Goal: Task Accomplishment & Management: Use online tool/utility

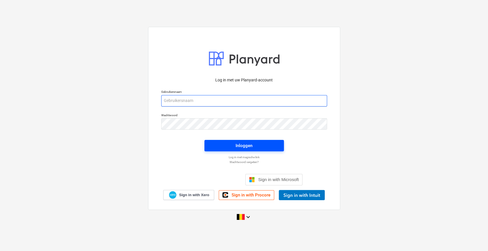
type input "[PERSON_NAME][EMAIL_ADDRESS][DOMAIN_NAME]"
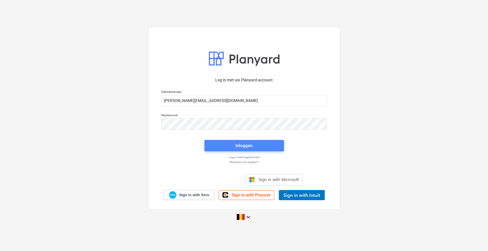
click at [233, 150] on button "Inloggen" at bounding box center [245, 145] width 80 height 11
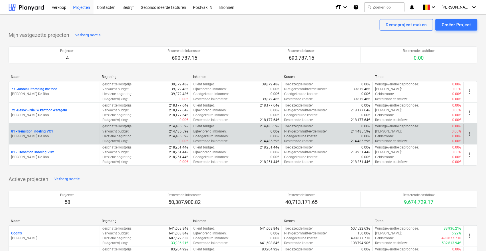
click at [60, 136] on p "[PERSON_NAME] De Rho" at bounding box center [54, 136] width 86 height 5
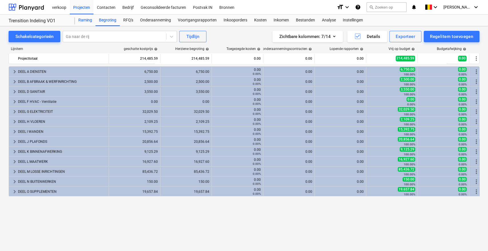
click at [79, 19] on div "Raming" at bounding box center [85, 20] width 21 height 11
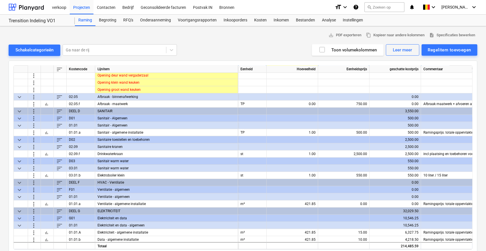
scroll to position [106, 0]
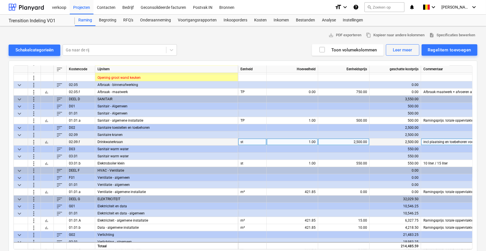
click at [292, 141] on div "1.00" at bounding box center [292, 142] width 47 height 7
type input "0"
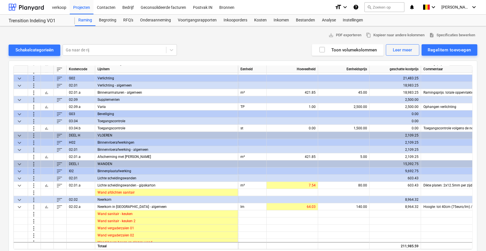
scroll to position [263, 0]
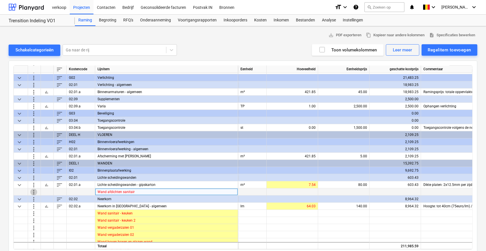
click at [32, 192] on span "more_vert" at bounding box center [33, 192] width 7 height 7
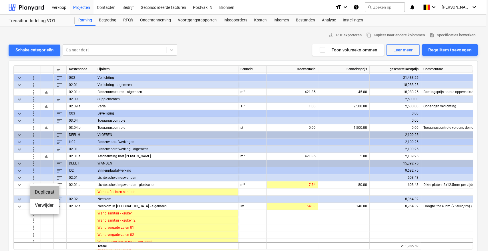
click at [35, 195] on li "Duplicaat" at bounding box center [44, 192] width 29 height 13
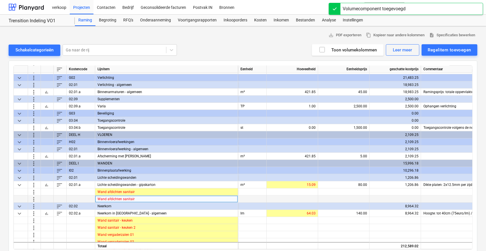
click at [149, 198] on div "Wand afdichten sanitair" at bounding box center [166, 199] width 143 height 7
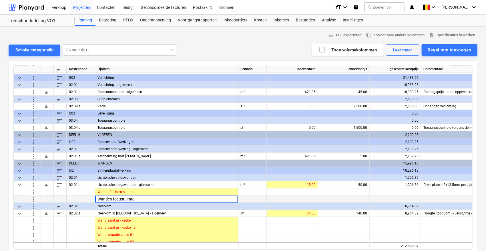
type input "Wanden focusruimtes"
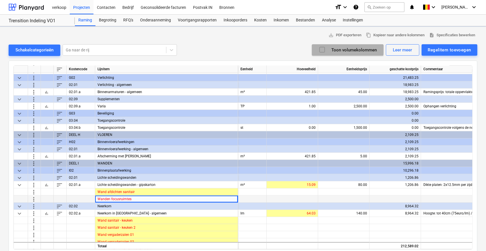
click at [325, 47] on icon "button" at bounding box center [322, 49] width 7 height 7
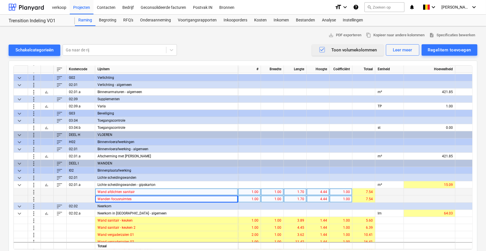
click at [316, 193] on div "4.44" at bounding box center [318, 192] width 18 height 7
type input "1.43"
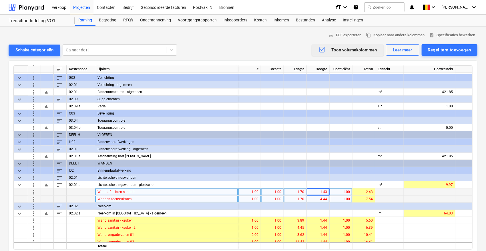
click at [318, 200] on div "4.44" at bounding box center [318, 199] width 18 height 7
type input "3.00"
click at [144, 201] on div "Wanden focusruimtes" at bounding box center [166, 199] width 143 height 7
click at [144, 201] on input "Wanden focusruimtes" at bounding box center [166, 199] width 143 height 7
click at [245, 201] on div "1.00" at bounding box center [250, 199] width 18 height 7
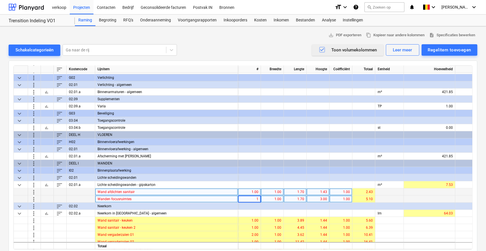
type input "3"
type input "2"
click at [299, 200] on div "1.70" at bounding box center [295, 199] width 18 height 7
type input "2.541"
click at [36, 200] on span "more_vert" at bounding box center [33, 199] width 7 height 7
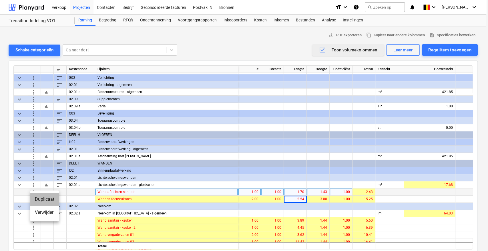
click at [37, 201] on li "Duplicaat" at bounding box center [44, 199] width 29 height 13
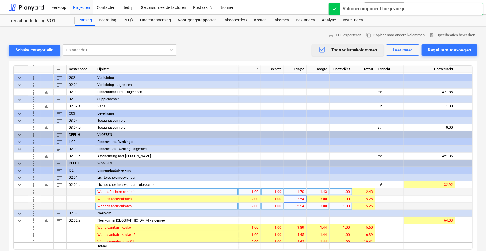
click at [296, 207] on div "2.54" at bounding box center [295, 206] width 18 height 7
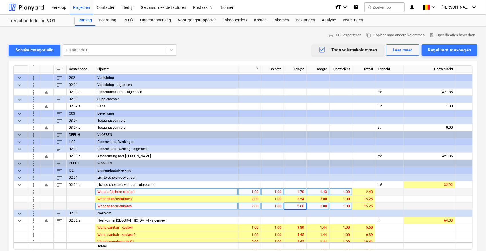
type input "2.666"
click at [32, 207] on span "more_vert" at bounding box center [33, 206] width 7 height 7
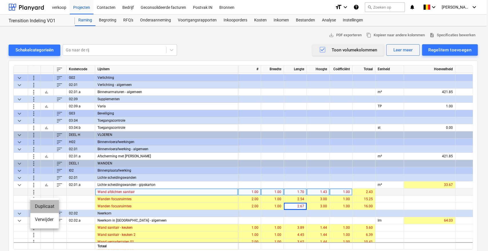
click at [33, 208] on li "Duplicaat" at bounding box center [44, 206] width 29 height 13
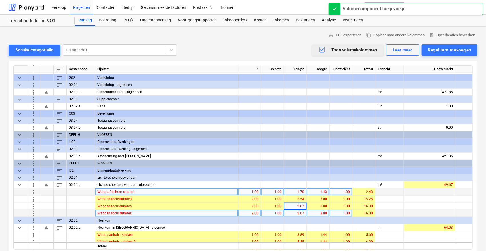
click at [249, 212] on div "2.00" at bounding box center [250, 213] width 18 height 7
type input "1"
drag, startPoint x: 300, startPoint y: 208, endPoint x: 301, endPoint y: 215, distance: 6.7
click at [301, 214] on div "sort Kostencode Lijnitem # Breedte Lengte Hoogte Coëfficiënt Totaal Eenheid Hoe…" at bounding box center [243, 158] width 460 height 185
click at [293, 214] on div "2.67" at bounding box center [295, 213] width 18 height 7
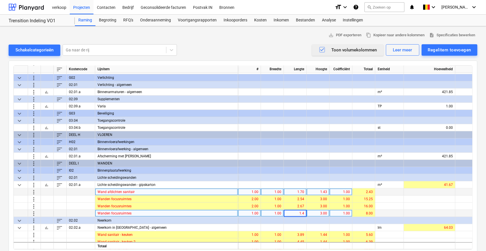
type input "1.40"
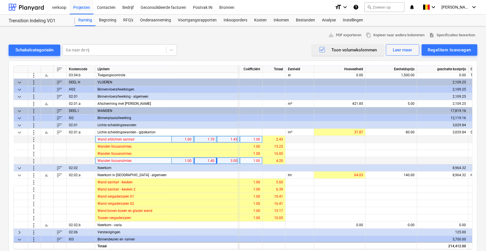
scroll to position [316, 0]
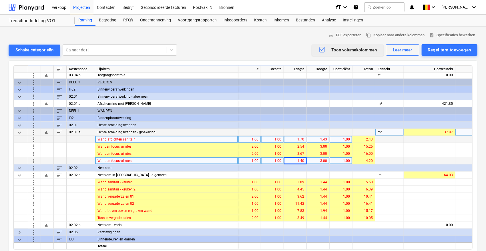
click at [19, 132] on span "keyboard_arrow_down" at bounding box center [19, 132] width 7 height 7
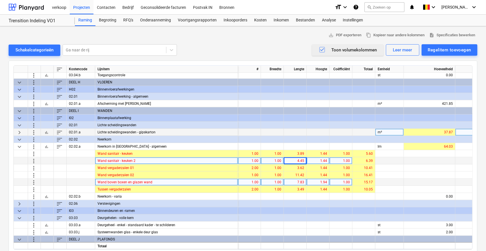
click at [314, 181] on div "1.94" at bounding box center [318, 182] width 18 height 7
type input "1.44"
click at [20, 132] on span "keyboard_arrow_right" at bounding box center [19, 132] width 7 height 7
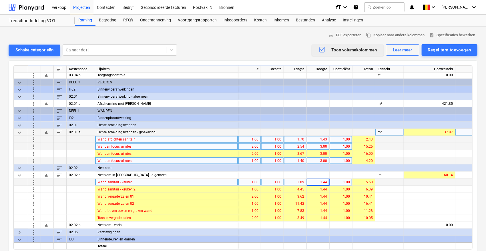
click at [320, 146] on div "3.00" at bounding box center [318, 146] width 18 height 7
type input "4.43"
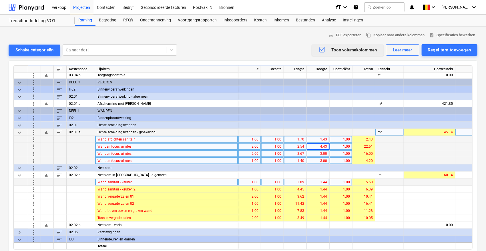
click at [316, 156] on div "3.00" at bounding box center [318, 153] width 18 height 7
type input "4.43"
click at [316, 163] on div "3.00" at bounding box center [318, 161] width 18 height 7
type input "4.43"
click at [327, 145] on div "4.43" at bounding box center [318, 146] width 18 height 7
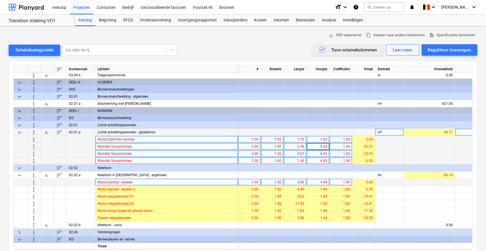
click at [327, 148] on input "4.43" at bounding box center [318, 146] width 23 height 7
type input "4.437"
click at [322, 155] on div "4.43" at bounding box center [318, 153] width 18 height 7
click at [326, 153] on input "4.43" at bounding box center [318, 153] width 23 height 7
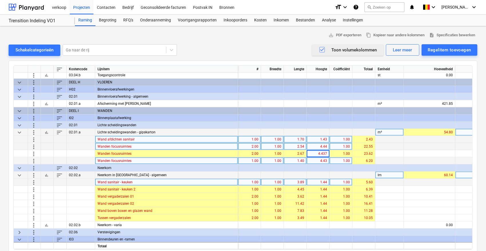
type input "4.437"
click at [325, 161] on div "4.43" at bounding box center [318, 161] width 18 height 7
click at [325, 161] on input "4.43" at bounding box center [318, 161] width 23 height 7
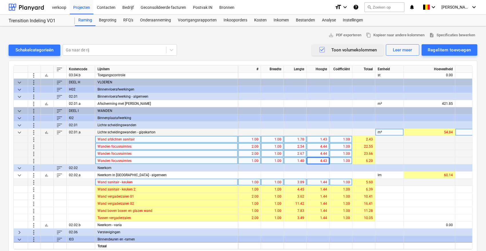
type input "4.437"
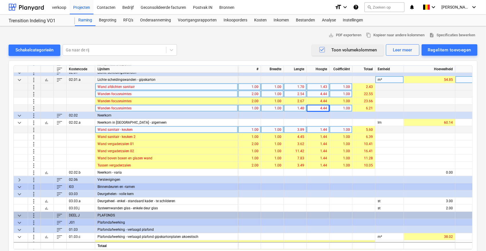
scroll to position [369, 0]
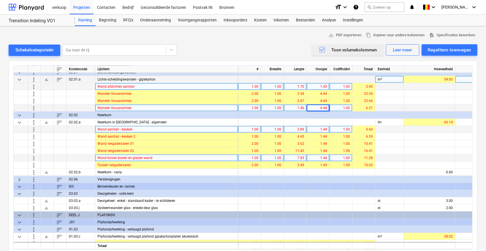
click at [34, 160] on span "more_vert" at bounding box center [33, 158] width 7 height 7
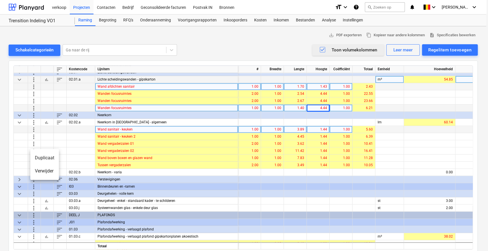
click at [38, 173] on li "Verwijder" at bounding box center [44, 171] width 29 height 13
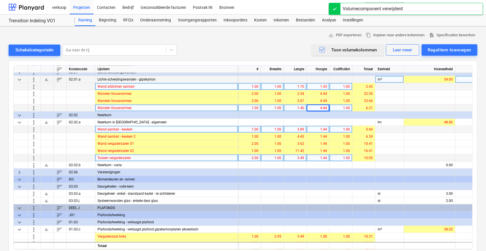
click at [34, 158] on span "more_vert" at bounding box center [33, 158] width 7 height 7
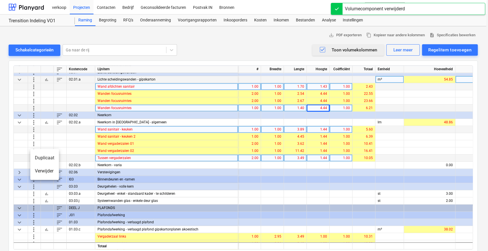
click at [34, 158] on li "Duplicaat" at bounding box center [44, 158] width 29 height 13
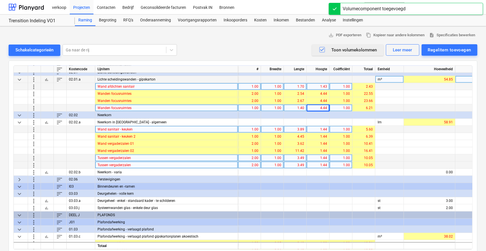
click at [163, 167] on div "Tussen vergaderzalen" at bounding box center [166, 165] width 143 height 7
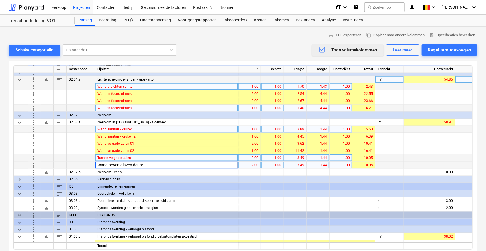
type input "Wand boven glazen deuren"
click at [298, 165] on div "3.49" at bounding box center [295, 165] width 18 height 7
type input "1.153"
click at [143, 167] on div "l" at bounding box center [166, 165] width 143 height 7
type input "W"
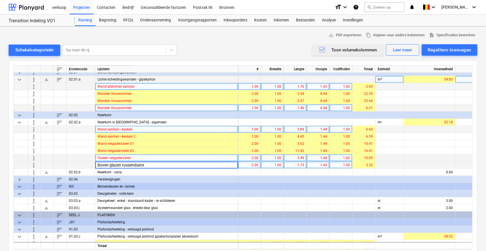
type input "Boven glazen tussendueren"
click at [32, 166] on span "more_vert" at bounding box center [33, 165] width 7 height 7
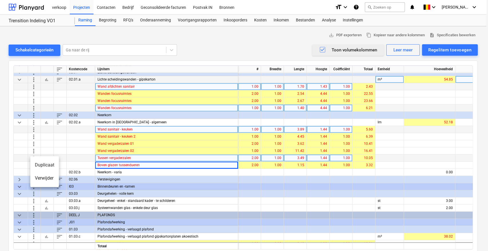
click at [35, 166] on li "Duplicaat" at bounding box center [44, 165] width 29 height 13
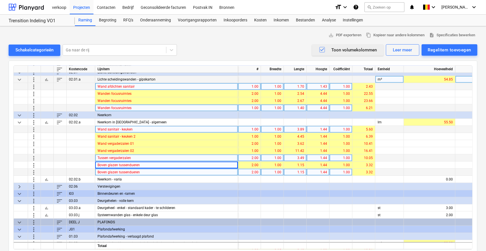
click at [143, 173] on div "Boven glazen tussendueren" at bounding box center [166, 172] width 143 height 7
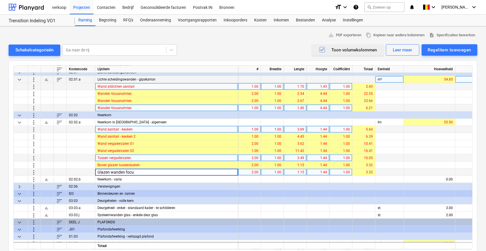
type input "Glazen wanden focus"
click at [293, 173] on div "1.15" at bounding box center [295, 172] width 18 height 7
type input "2.791"
click at [33, 170] on span "more_vert" at bounding box center [33, 172] width 7 height 7
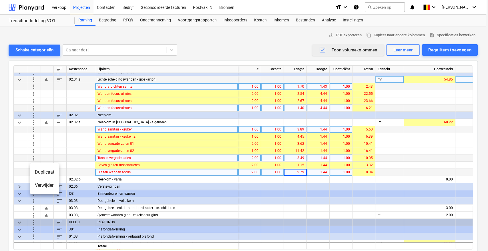
click at [33, 170] on li "Duplicaat" at bounding box center [44, 172] width 29 height 13
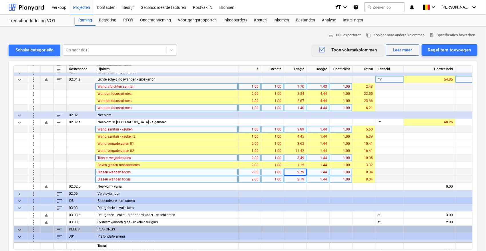
click at [296, 179] on div "2.79" at bounding box center [295, 179] width 18 height 7
type input "1.08"
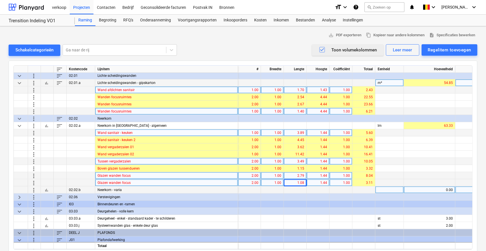
scroll to position [365, 0]
click at [33, 183] on span "more_vert" at bounding box center [33, 183] width 7 height 7
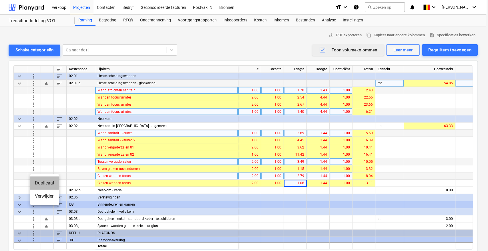
click at [33, 183] on li "Duplicaat" at bounding box center [44, 183] width 29 height 13
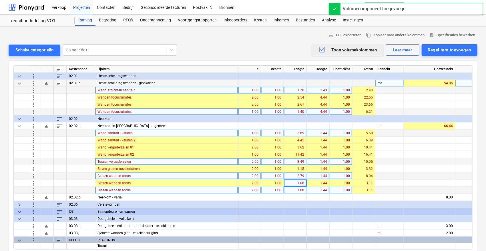
click at [301, 192] on div "1.08" at bounding box center [295, 190] width 18 height 7
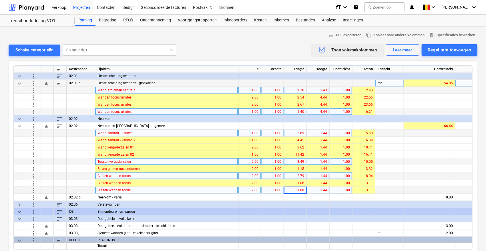
click at [290, 190] on div "1.08" at bounding box center [295, 190] width 18 height 7
type input "2.375"
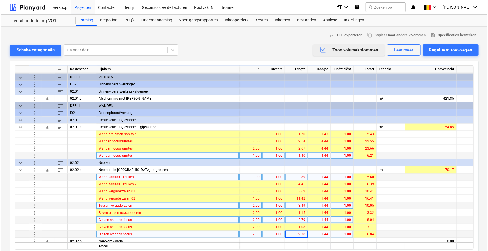
scroll to position [312, 0]
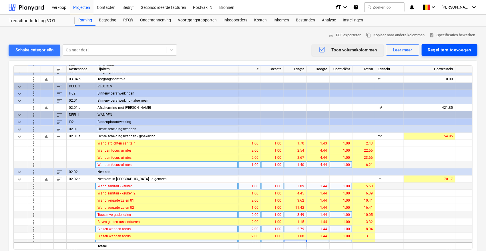
click at [454, 52] on div "Regelitem toevoegen" at bounding box center [449, 49] width 43 height 7
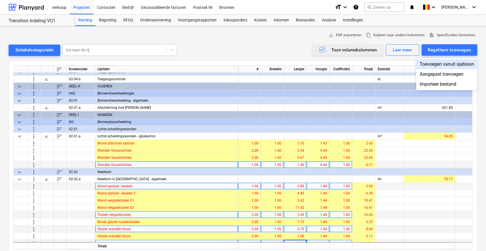
click at [444, 66] on div "Toevoegen vanuit sjabloon" at bounding box center [447, 64] width 61 height 10
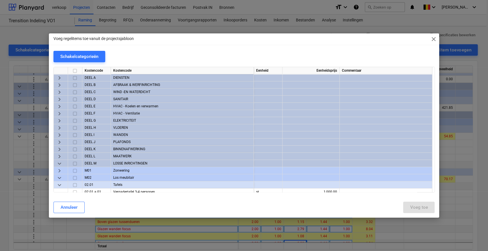
click at [59, 135] on span "keyboard_arrow_right" at bounding box center [59, 135] width 7 height 7
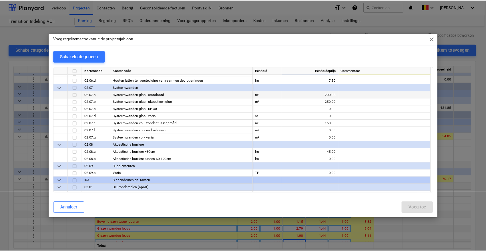
scroll to position [370, 0]
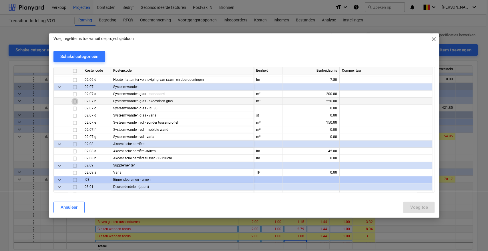
click at [76, 101] on input "checkbox" at bounding box center [75, 101] width 7 height 7
click at [409, 208] on button "Voeg toe" at bounding box center [418, 207] width 31 height 11
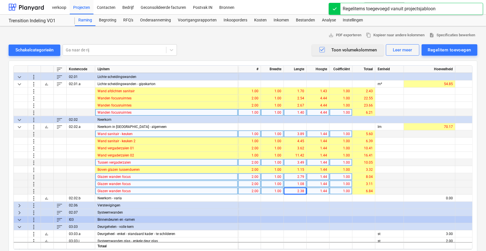
scroll to position [365, 0]
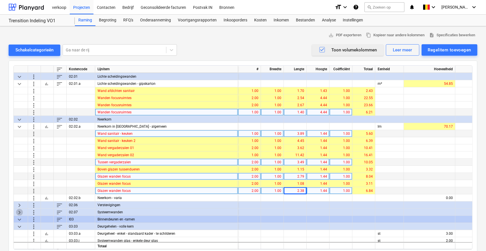
click at [20, 213] on span "keyboard_arrow_right" at bounding box center [19, 212] width 7 height 7
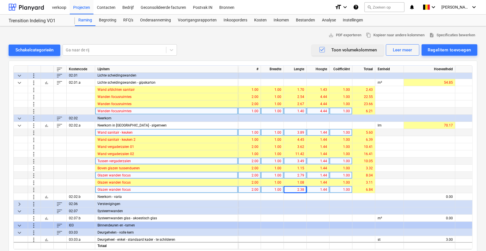
scroll to position [365, 0]
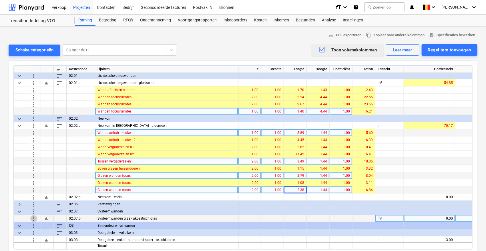
click at [32, 218] on span "more_vert" at bounding box center [33, 218] width 7 height 7
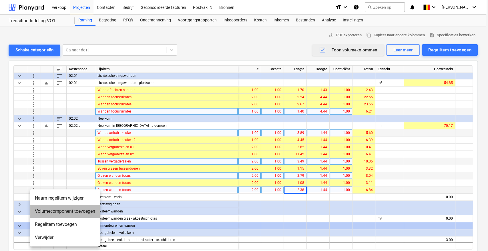
click at [49, 215] on li "Volumecomponent toevoegen" at bounding box center [65, 211] width 70 height 13
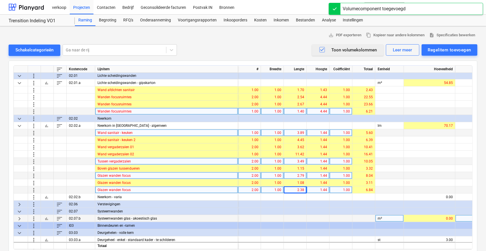
click at [20, 218] on span "keyboard_arrow_right" at bounding box center [19, 218] width 7 height 7
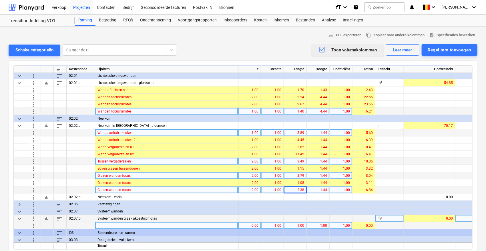
click at [128, 224] on div at bounding box center [166, 226] width 143 height 7
type input "Glazen tussenwand"
click at [242, 227] on div "0.00" at bounding box center [250, 226] width 18 height 7
type input "1"
click at [316, 225] on div "1.00" at bounding box center [318, 226] width 18 height 7
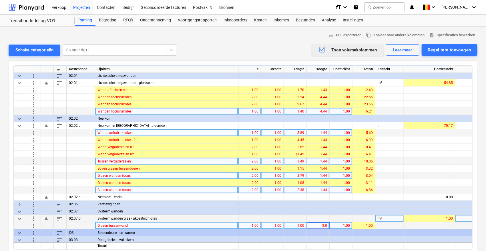
type input "3.00"
click at [294, 226] on div "1.00" at bounding box center [295, 226] width 18 height 7
type input "0.25"
click at [37, 227] on span "more_vert" at bounding box center [33, 226] width 7 height 7
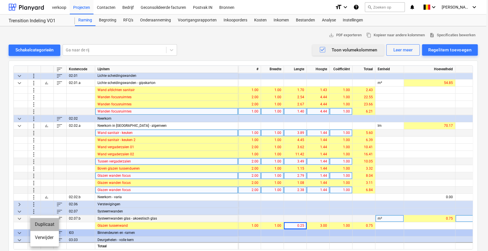
click at [38, 223] on li "Duplicaat" at bounding box center [44, 224] width 29 height 13
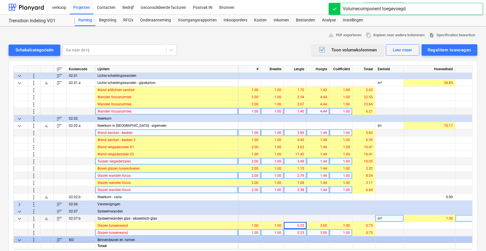
click at [292, 235] on div "0.25" at bounding box center [295, 233] width 18 height 7
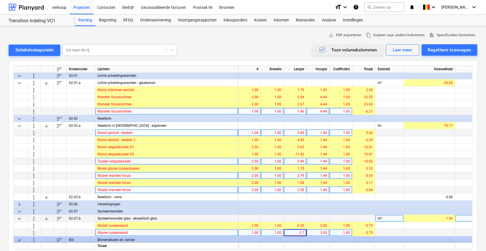
type input "2.79"
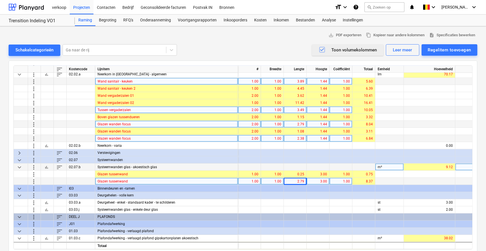
scroll to position [417, 0]
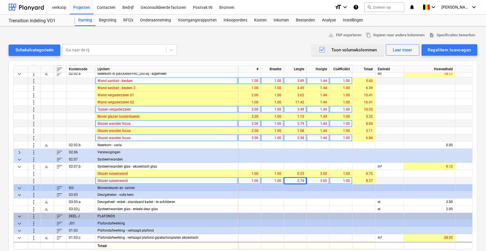
click at [159, 181] on div "Glazen tussenwand" at bounding box center [166, 181] width 143 height 7
click at [158, 179] on input "Glazen tussenwand" at bounding box center [166, 181] width 143 height 7
type input "Glazen tussenwanden focusruimte"
click at [35, 183] on span "more_vert" at bounding box center [33, 181] width 7 height 7
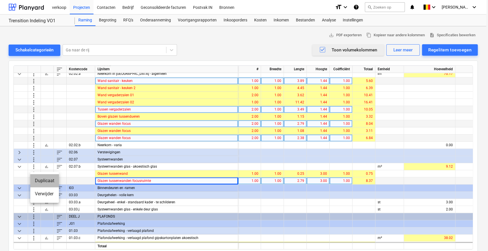
click at [35, 183] on li "Duplicaat" at bounding box center [44, 181] width 29 height 13
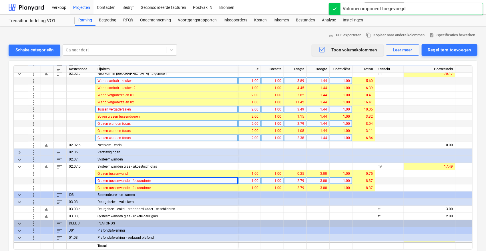
click at [246, 183] on div "1.00" at bounding box center [250, 181] width 18 height 7
type input "2"
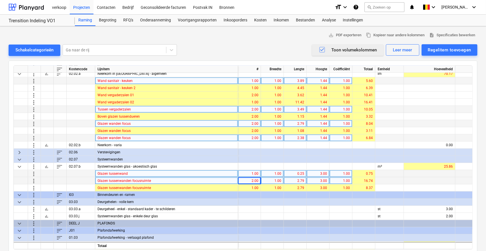
click at [249, 173] on div "1.00" at bounding box center [250, 174] width 18 height 7
type input "2"
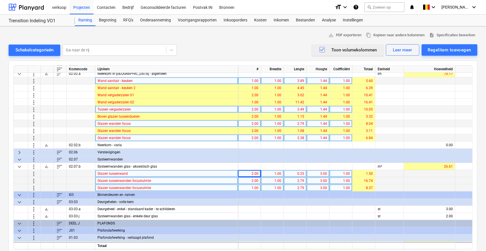
click at [242, 189] on div "1.00" at bounding box center [250, 188] width 18 height 7
type input "2"
click at [286, 187] on div "2.79" at bounding box center [295, 188] width 23 height 7
type input "1.08"
click at [32, 189] on span "more_vert" at bounding box center [33, 188] width 7 height 7
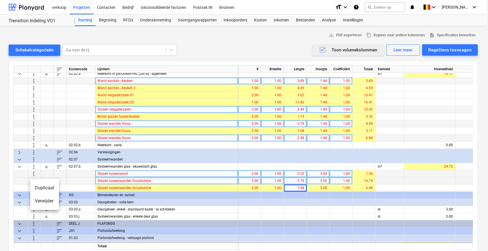
click at [34, 189] on li "Duplicaat" at bounding box center [44, 188] width 29 height 13
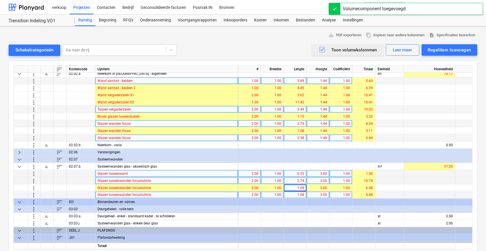
click at [296, 194] on div "1.08" at bounding box center [295, 195] width 18 height 7
type input "2.38"
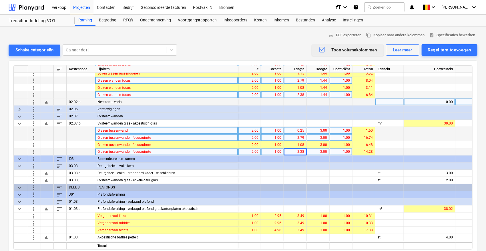
scroll to position [471, 0]
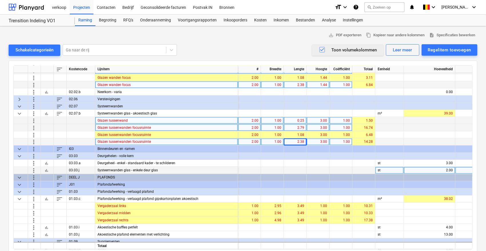
click at [443, 170] on div "2.00" at bounding box center [430, 170] width 47 height 7
type input "6"
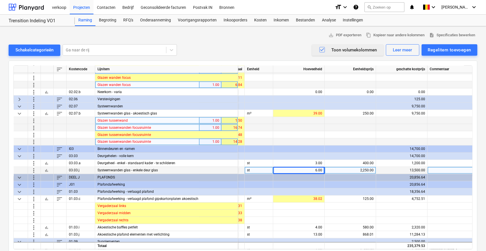
scroll to position [471, 134]
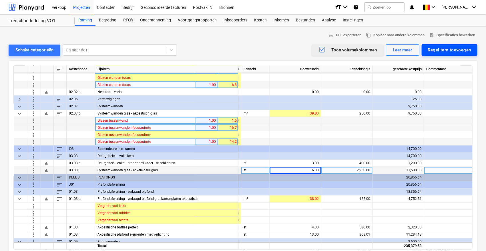
click at [448, 54] on button "Regelitem toevoegen" at bounding box center [450, 49] width 56 height 11
click at [448, 54] on div at bounding box center [243, 125] width 486 height 251
click at [352, 172] on div "2,250.00" at bounding box center [347, 170] width 47 height 7
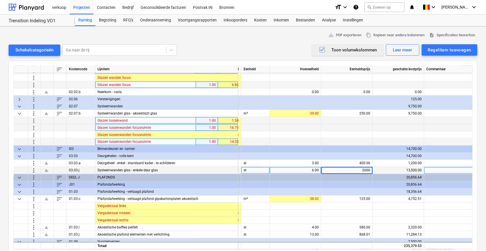
type input "20000"
click at [352, 172] on div "20,000.00" at bounding box center [347, 170] width 47 height 7
type input "2000"
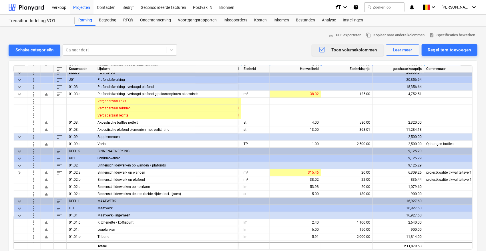
scroll to position [576, 134]
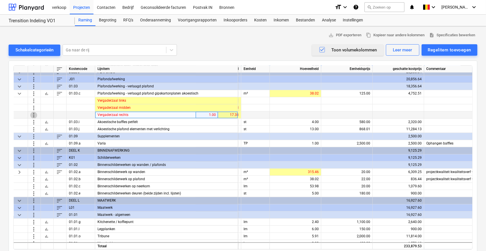
click at [34, 117] on span "more_vert" at bounding box center [33, 115] width 7 height 7
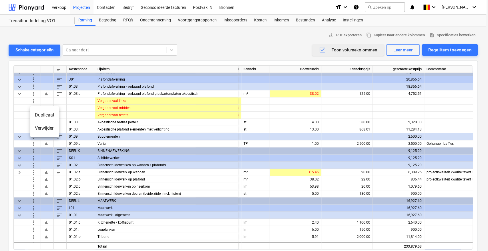
click at [36, 116] on li "Duplicaat" at bounding box center [44, 115] width 29 height 13
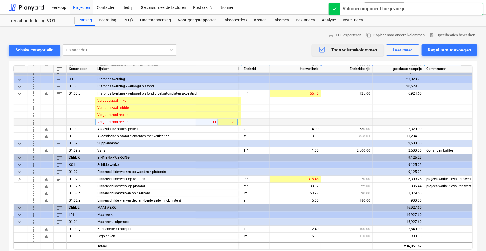
click at [153, 122] on div "Vergaderzaal rechts" at bounding box center [166, 122] width 143 height 7
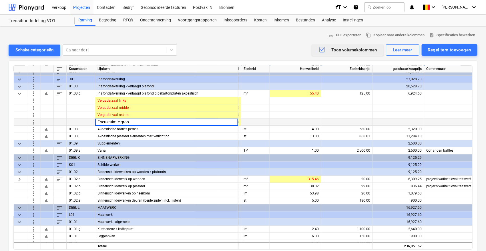
type input "Focusruimte groot"
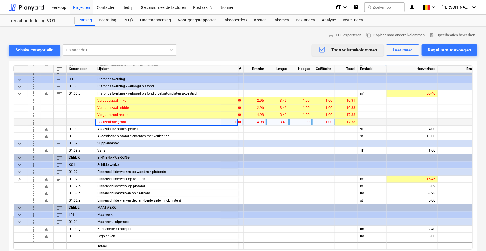
scroll to position [576, 0]
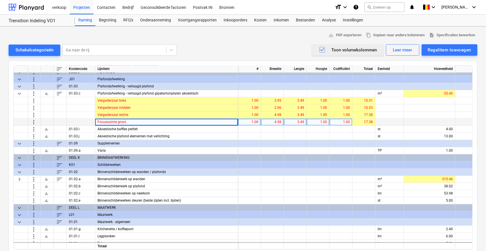
click at [241, 123] on div "1.00" at bounding box center [250, 122] width 18 height 7
type input "2"
click at [34, 123] on span "more_vert" at bounding box center [33, 122] width 7 height 7
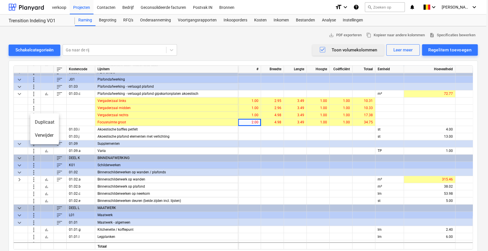
click at [39, 124] on li "Duplicaat" at bounding box center [44, 122] width 29 height 13
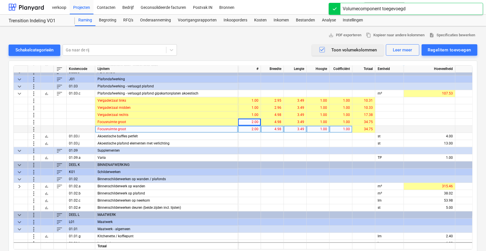
click at [133, 130] on div "Focusruimte groot" at bounding box center [166, 129] width 143 height 7
click at [133, 130] on input "Focusruimte groot" at bounding box center [166, 129] width 143 height 7
click at [136, 130] on input "Focusruimte groot" at bounding box center [166, 129] width 143 height 7
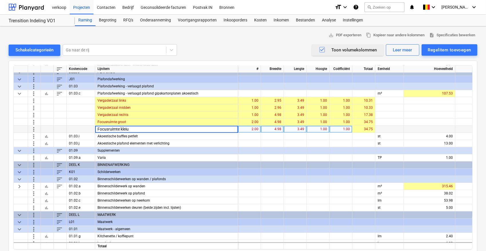
type input "Focusruimte kleiun"
click at [136, 128] on div "Focusruimte kleiun" at bounding box center [166, 129] width 143 height 7
type input "Focusruimte klein"
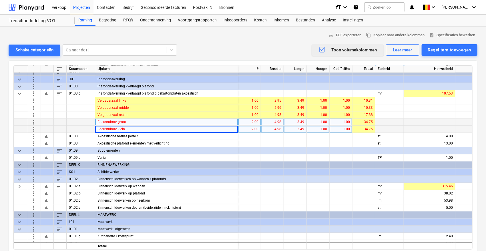
click at [296, 124] on div "3.49" at bounding box center [295, 122] width 18 height 7
type input "4.661"
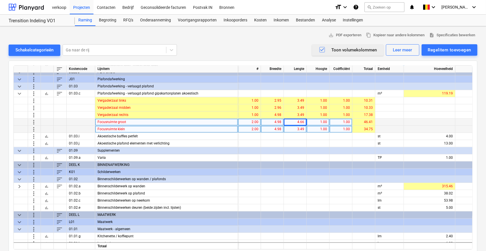
click at [294, 130] on div "3.49" at bounding box center [295, 129] width 18 height 7
type input "2.477"
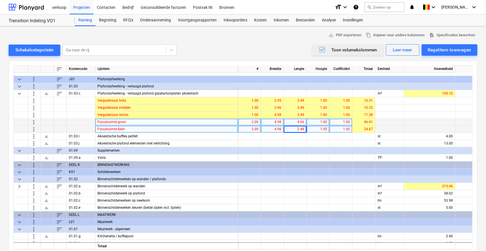
scroll to position [629, 0]
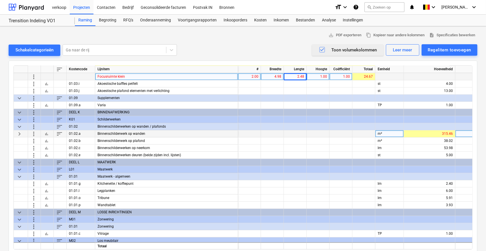
click at [19, 134] on span "keyboard_arrow_right" at bounding box center [19, 133] width 7 height 7
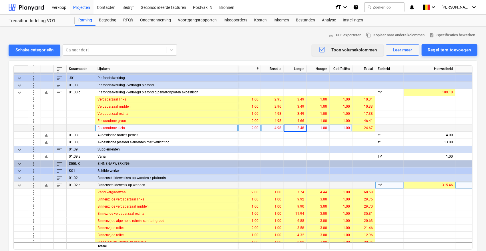
scroll to position [577, 0]
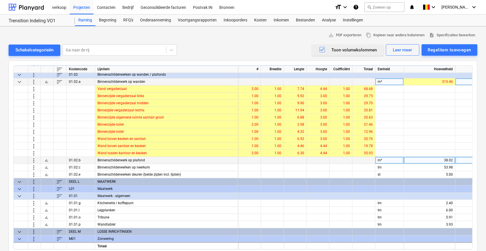
click at [428, 161] on div "38.02" at bounding box center [430, 160] width 47 height 7
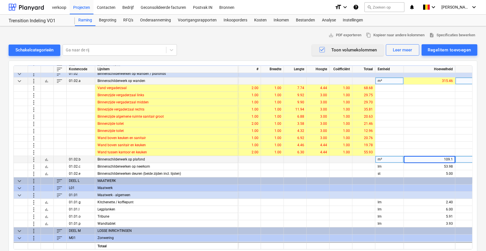
type input "109.10"
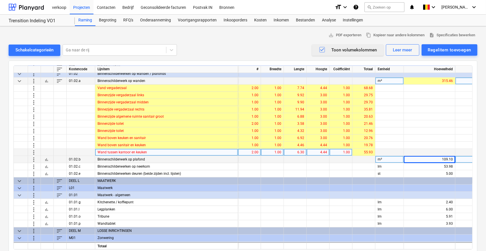
click at [34, 152] on span "more_vert" at bounding box center [33, 152] width 7 height 7
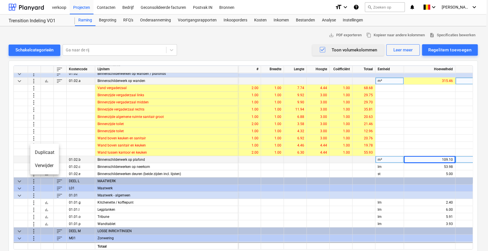
click at [41, 153] on li "Duplicaat" at bounding box center [44, 152] width 29 height 13
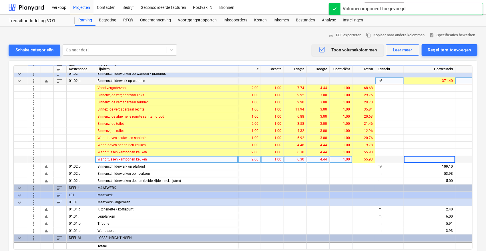
click at [170, 157] on div "Wand tussen kantoor en keuken" at bounding box center [166, 159] width 143 height 7
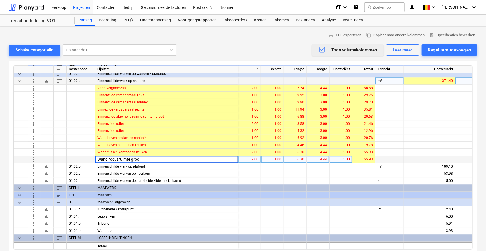
type input "Wand focusruimte groot"
click at [316, 161] on div "4.44" at bounding box center [318, 159] width 18 height 7
type input "3.00"
click at [107, 161] on div "p" at bounding box center [166, 159] width 143 height 7
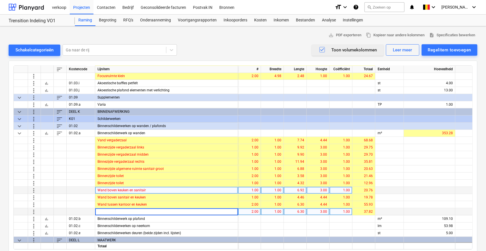
scroll to position [629, 0]
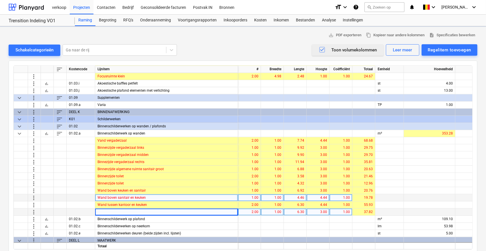
click at [63, 197] on div at bounding box center [60, 198] width 13 height 7
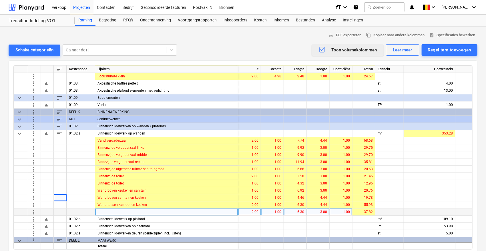
click at [151, 212] on div at bounding box center [166, 212] width 143 height 7
type input "Wand focusruimte"
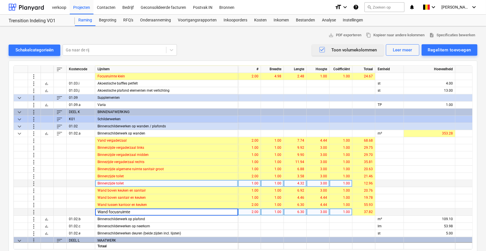
click at [446, 183] on div at bounding box center [430, 183] width 52 height 7
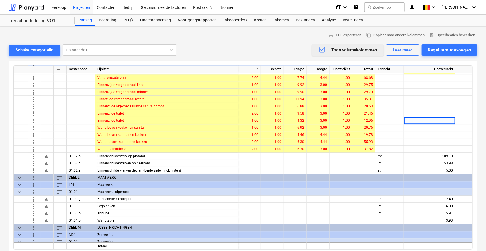
scroll to position [682, 0]
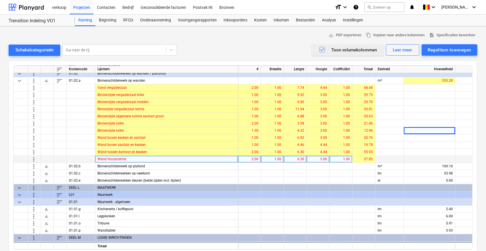
click at [297, 159] on div "6.30" at bounding box center [295, 159] width 18 height 7
type input "2.54"
click at [34, 160] on span "more_vert" at bounding box center [33, 159] width 7 height 7
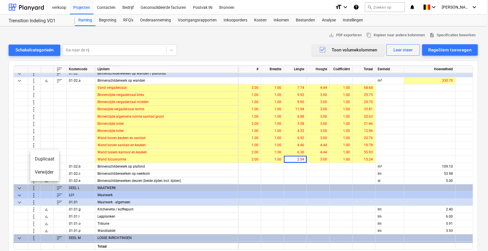
click at [36, 160] on li "Duplicaat" at bounding box center [44, 159] width 29 height 13
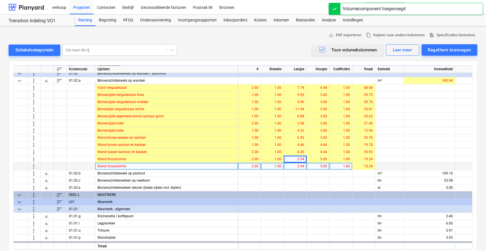
click at [290, 167] on div "2.54" at bounding box center [295, 166] width 18 height 7
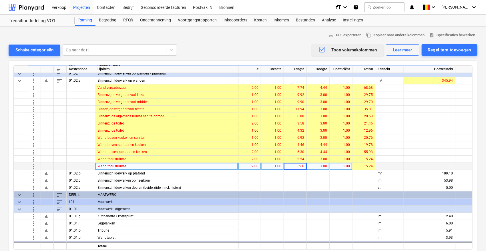
type input "2.67"
click at [34, 167] on span "more_vert" at bounding box center [33, 166] width 7 height 7
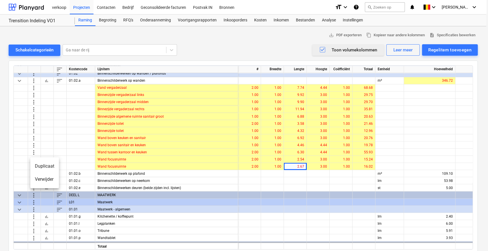
click at [43, 165] on li "Duplicaat" at bounding box center [44, 166] width 29 height 13
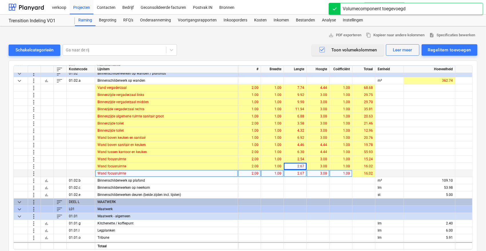
click at [297, 174] on div "2.67" at bounding box center [295, 173] width 18 height 7
type input "1.40"
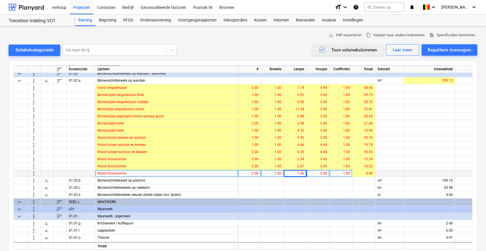
scroll to position [683, 0]
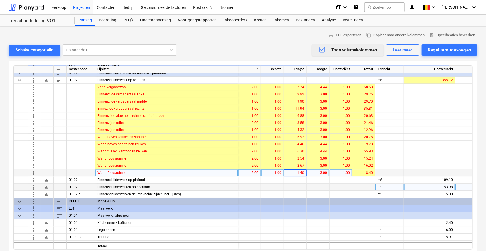
click at [417, 186] on div "53.98" at bounding box center [430, 187] width 47 height 7
type input "70.17"
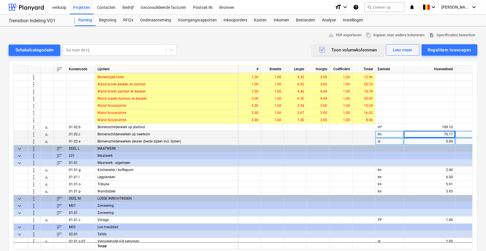
scroll to position [736, 0]
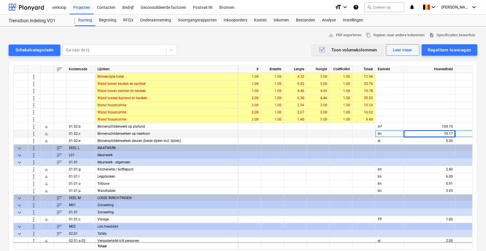
click at [436, 134] on div "70.17" at bounding box center [430, 133] width 47 height 7
type input "52.18"
click at [33, 192] on span "more_vert" at bounding box center [33, 191] width 7 height 7
click at [43, 207] on div at bounding box center [47, 205] width 13 height 7
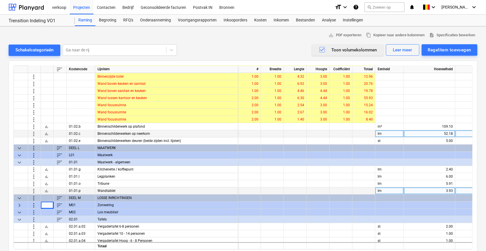
click at [33, 192] on span "more_vert" at bounding box center [33, 191] width 7 height 7
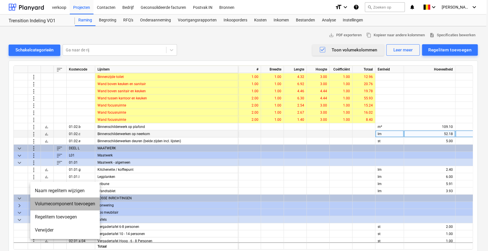
click at [43, 203] on li "Volumecomponent toevoegen" at bounding box center [65, 204] width 70 height 13
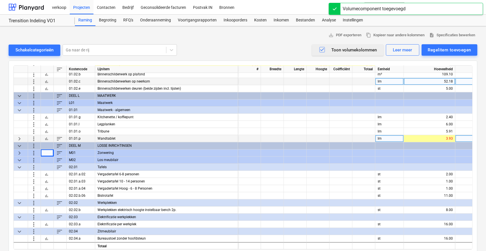
scroll to position [789, 0]
click at [17, 140] on span "keyboard_arrow_right" at bounding box center [19, 138] width 7 height 7
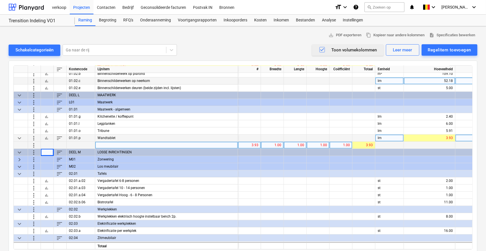
click at [252, 146] on div "3.93" at bounding box center [250, 145] width 18 height 7
type input "1"
click at [290, 142] on div "1.00" at bounding box center [295, 145] width 18 height 7
type input "4.05"
click at [29, 144] on div "more_vert" at bounding box center [34, 145] width 13 height 7
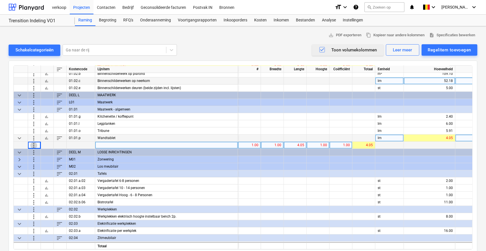
click at [30, 145] on span "more_vert" at bounding box center [33, 145] width 7 height 7
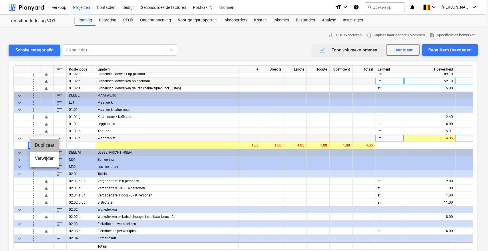
click at [33, 146] on li "Duplicaat" at bounding box center [44, 145] width 29 height 13
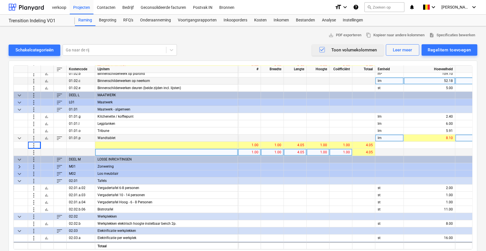
click at [250, 153] on div "1.00" at bounding box center [250, 152] width 18 height 7
type input "2"
click at [295, 151] on div "4.05" at bounding box center [295, 152] width 18 height 7
type input "1.40"
click at [33, 153] on span "more_vert" at bounding box center [33, 152] width 7 height 7
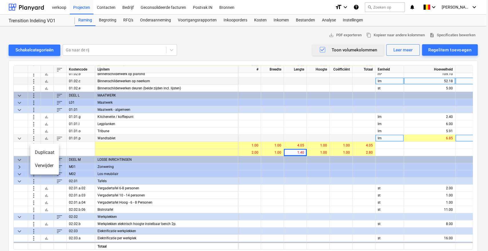
click at [34, 153] on li "Duplicaat" at bounding box center [44, 152] width 29 height 13
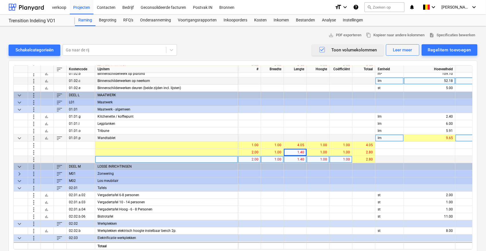
click at [294, 160] on div "1.40" at bounding box center [295, 159] width 18 height 7
type input "1.60"
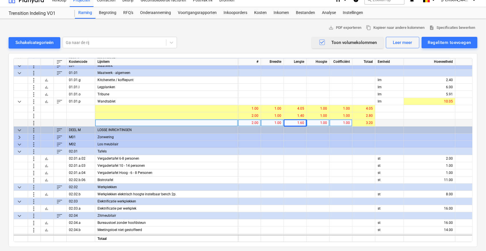
scroll to position [607, 0]
